Goal: Find contact information: Find contact information

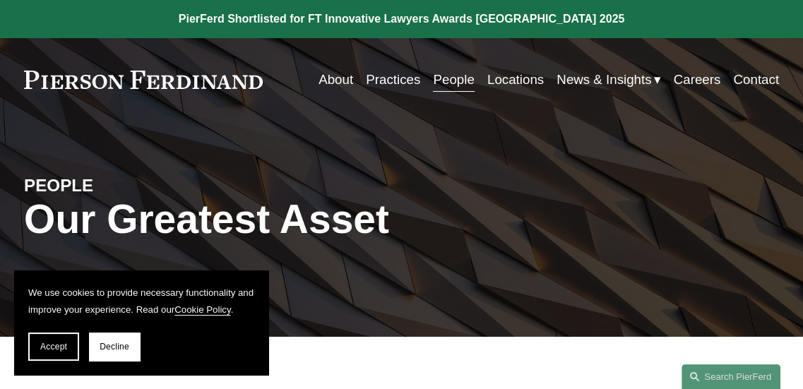
click at [503, 160] on div "PEOPLE Our Greatest Asset" at bounding box center [401, 229] width 803 height 163
click at [454, 95] on div "Skip to Content About Practices People Locations" at bounding box center [401, 79] width 803 height 83
click at [453, 91] on link "People" at bounding box center [453, 79] width 41 height 26
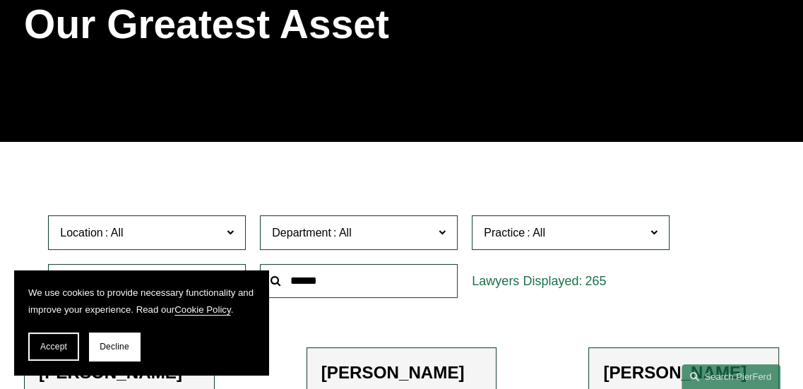
scroll to position [212, 0]
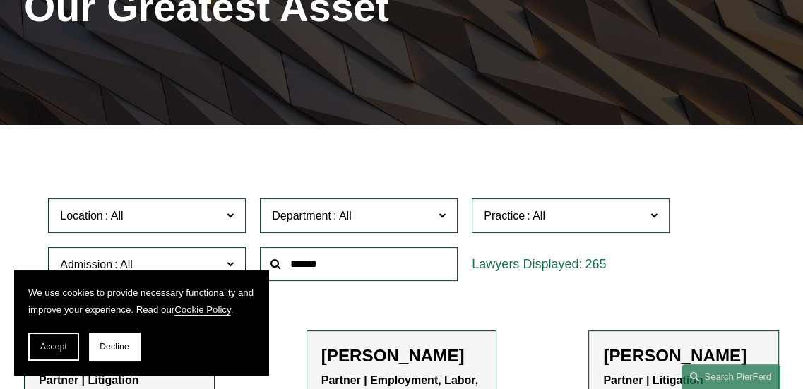
drag, startPoint x: 52, startPoint y: 349, endPoint x: 350, endPoint y: 276, distance: 306.9
click at [55, 347] on span "Accept" at bounding box center [53, 347] width 27 height 10
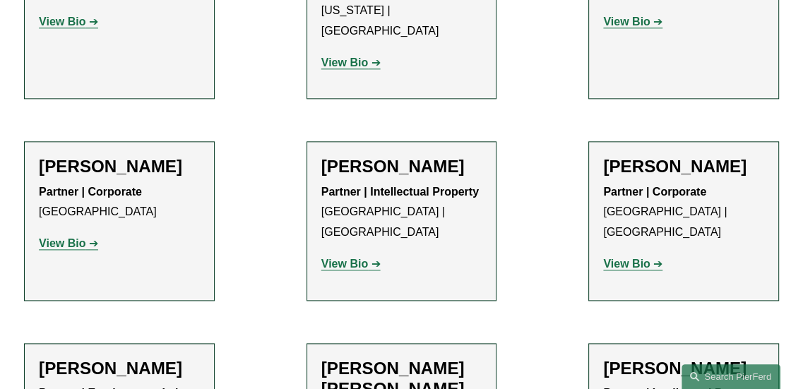
scroll to position [1272, 0]
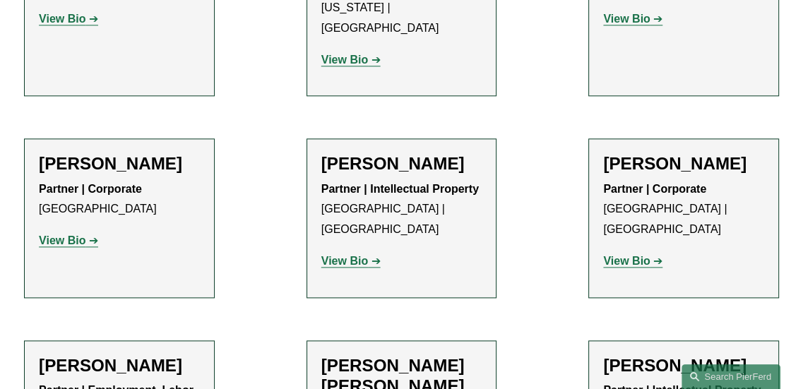
click at [358, 255] on strong "View Bio" at bounding box center [344, 261] width 47 height 12
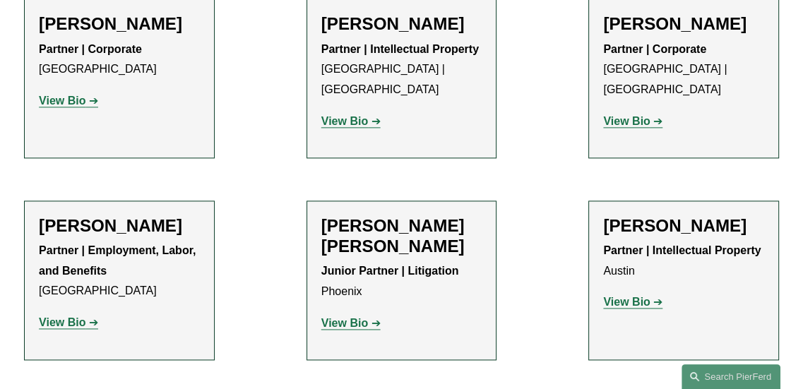
scroll to position [1413, 0]
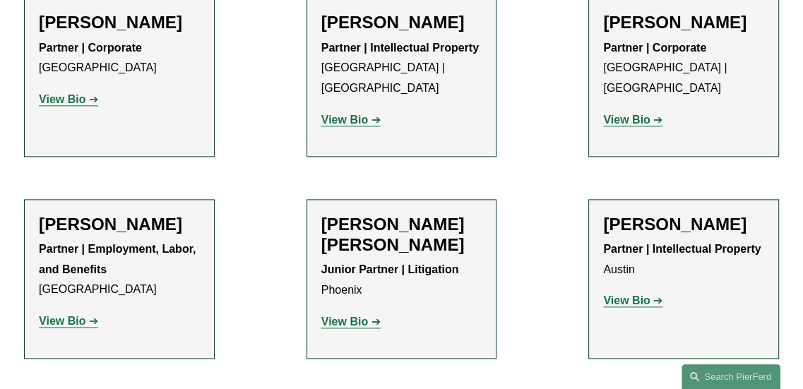
click at [633, 295] on strong "View Bio" at bounding box center [626, 301] width 47 height 12
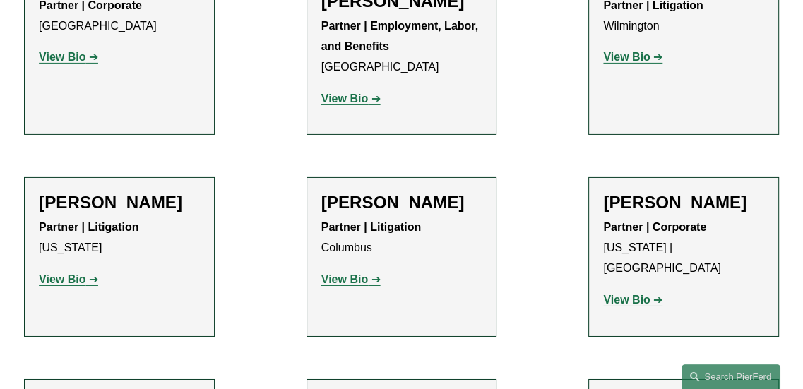
scroll to position [0, 0]
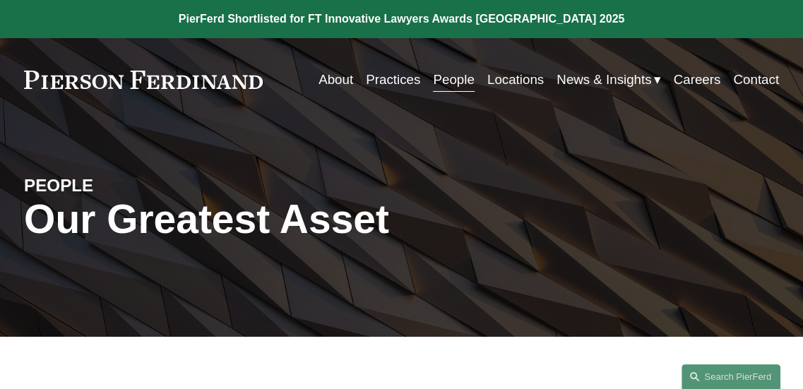
click at [759, 76] on link "Contact" at bounding box center [756, 79] width 46 height 26
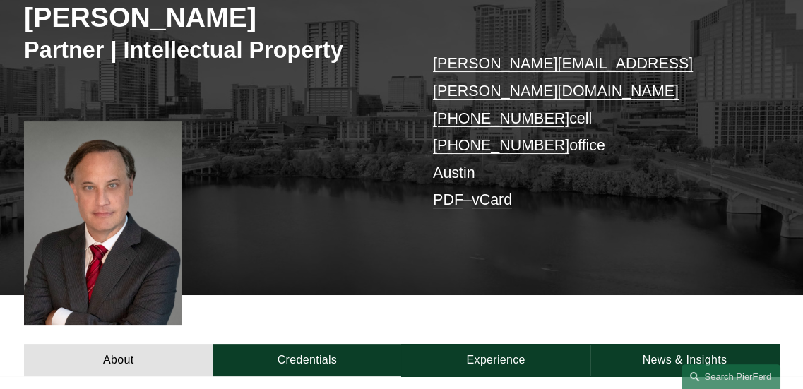
scroll to position [212, 0]
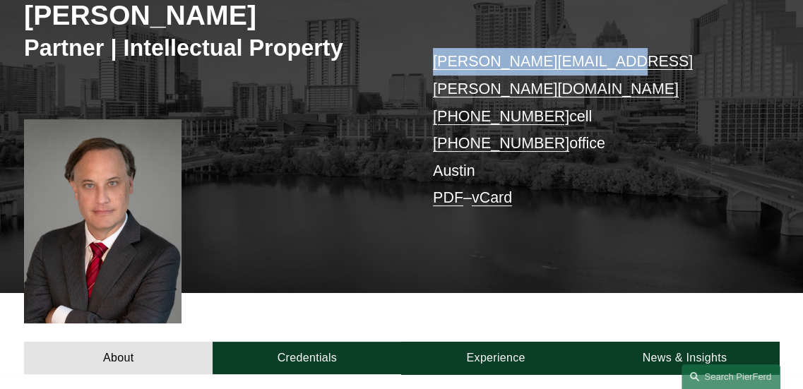
drag, startPoint x: 616, startPoint y: 64, endPoint x: 415, endPoint y: 70, distance: 200.7
click at [415, 70] on div "Ryan Beard Partner | Intellectual Property ryan.beard@pierferd.com +1.512.577.2…" at bounding box center [401, 114] width 803 height 360
copy div "ryan.beard@pierferd.com"
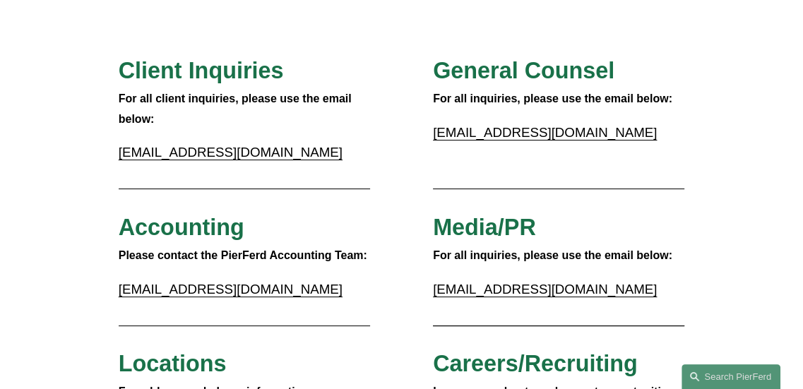
scroll to position [141, 0]
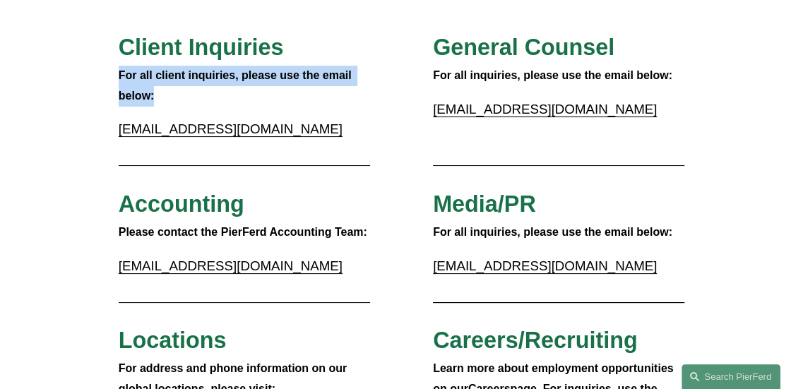
drag, startPoint x: 170, startPoint y: 95, endPoint x: 119, endPoint y: 76, distance: 55.0
click at [119, 76] on p "For all client inquiries, please use the email below:" at bounding box center [245, 86] width 252 height 41
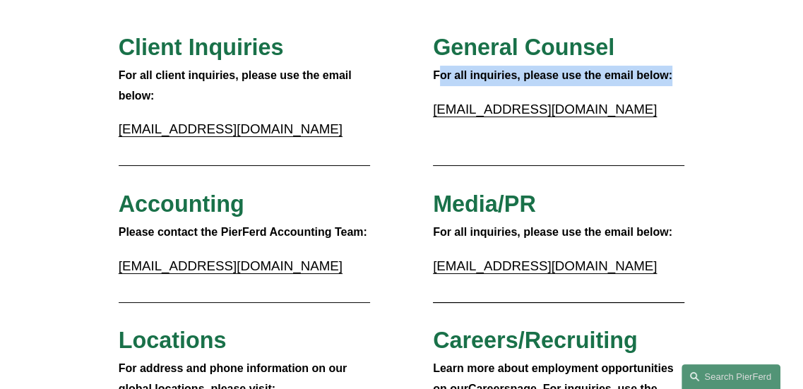
drag, startPoint x: 688, startPoint y: 72, endPoint x: 437, endPoint y: 73, distance: 250.8
drag, startPoint x: 431, startPoint y: 71, endPoint x: 709, endPoint y: 83, distance: 278.7
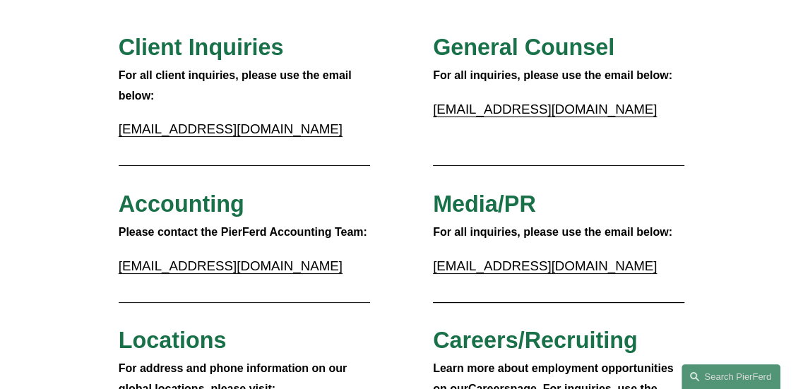
click at [356, 128] on p "[EMAIL_ADDRESS][DOMAIN_NAME]" at bounding box center [245, 129] width 252 height 24
click at [567, 111] on p "[EMAIL_ADDRESS][DOMAIN_NAME]" at bounding box center [559, 110] width 252 height 24
drag, startPoint x: 550, startPoint y: 112, endPoint x: 406, endPoint y: 110, distance: 144.9
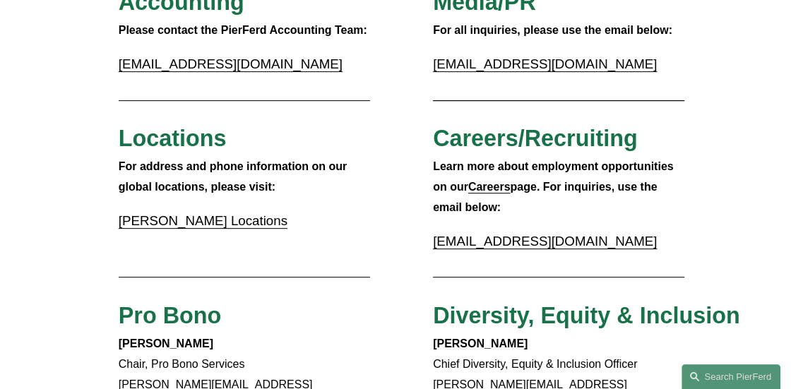
scroll to position [353, 0]
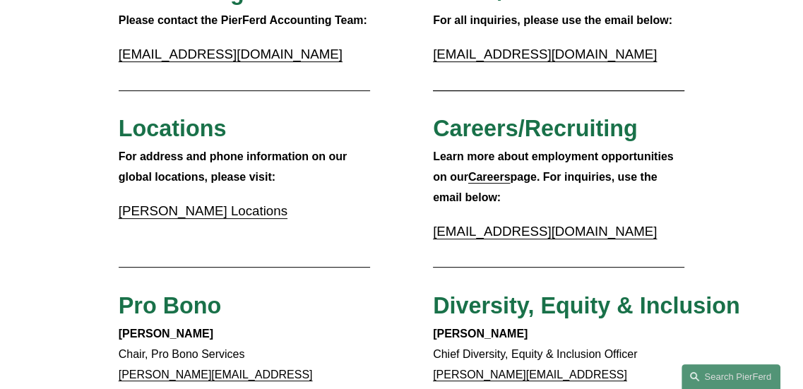
drag, startPoint x: 519, startPoint y: 209, endPoint x: 438, endPoint y: 165, distance: 92.3
click at [438, 165] on p "Learn more about employment opportunities on our Careers page. For inquiries, u…" at bounding box center [559, 177] width 252 height 61
click at [433, 165] on strong "Learn more about employment opportunities on our" at bounding box center [555, 167] width 244 height 33
drag, startPoint x: 432, startPoint y: 165, endPoint x: 511, endPoint y: 195, distance: 83.9
click at [511, 195] on p "Learn more about employment opportunities on our Careers page. For inquiries, u…" at bounding box center [559, 177] width 252 height 61
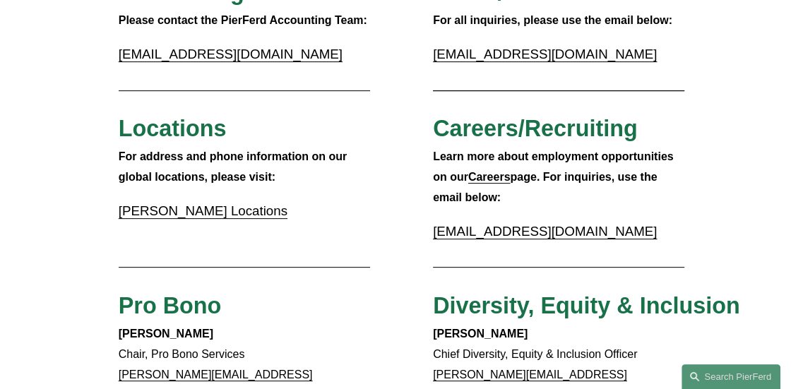
drag, startPoint x: 602, startPoint y: 285, endPoint x: 372, endPoint y: 261, distance: 231.5
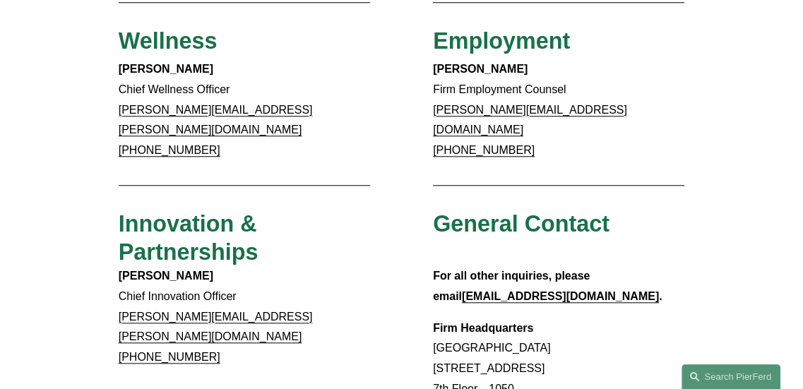
scroll to position [989, 0]
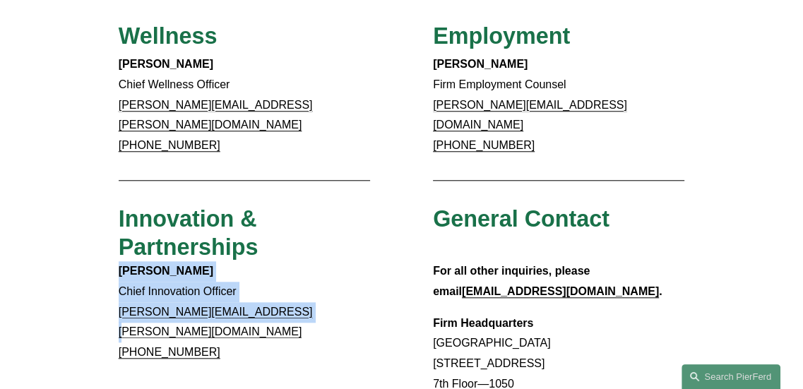
drag, startPoint x: 300, startPoint y: 256, endPoint x: 147, endPoint y: 212, distance: 159.0
click at [119, 261] on p "[PERSON_NAME] Chief Innovation Officer [PERSON_NAME][EMAIL_ADDRESS][PERSON_NAME…" at bounding box center [245, 312] width 252 height 102
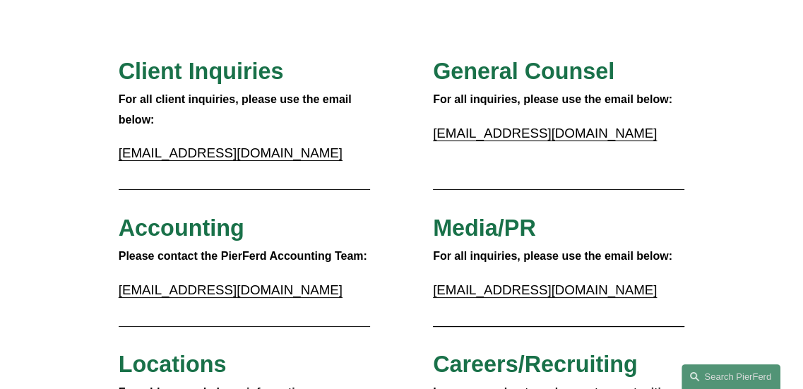
scroll to position [0, 0]
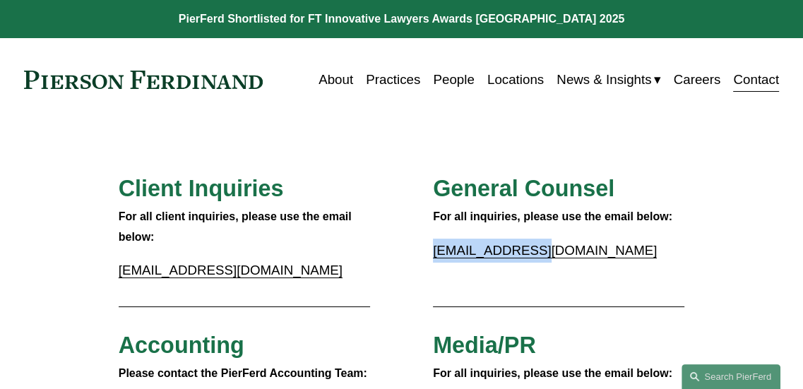
drag, startPoint x: 531, startPoint y: 264, endPoint x: 430, endPoint y: 256, distance: 102.0
copy link "[EMAIL_ADDRESS][DOMAIN_NAME]"
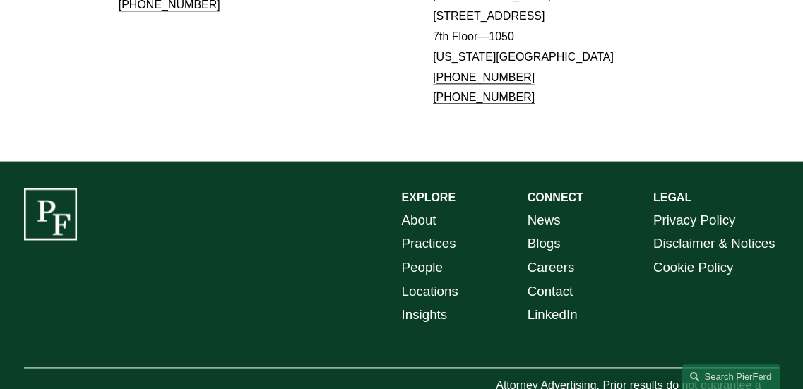
scroll to position [1340, 0]
